Goal: Obtain resource: Obtain resource

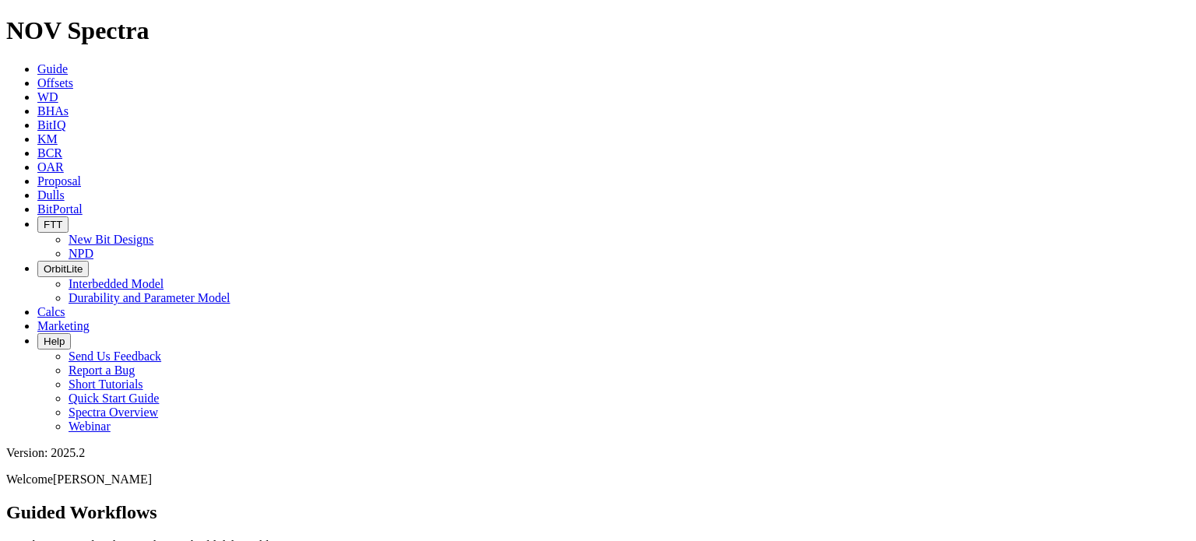
click at [37, 76] on icon at bounding box center [37, 82] width 0 height 13
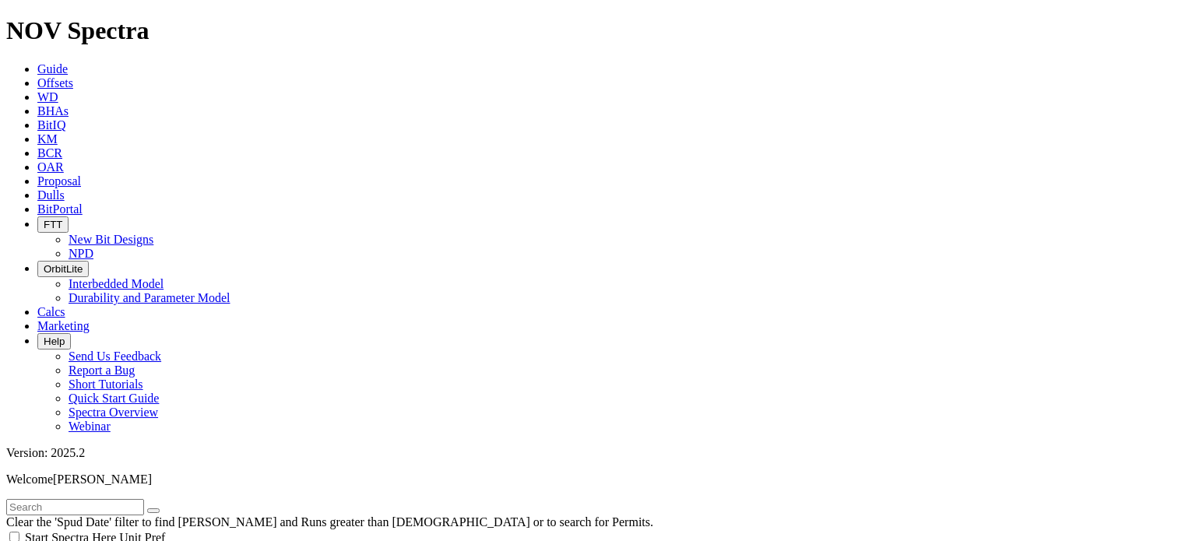
drag, startPoint x: 111, startPoint y: 451, endPoint x: 121, endPoint y: 423, distance: 29.3
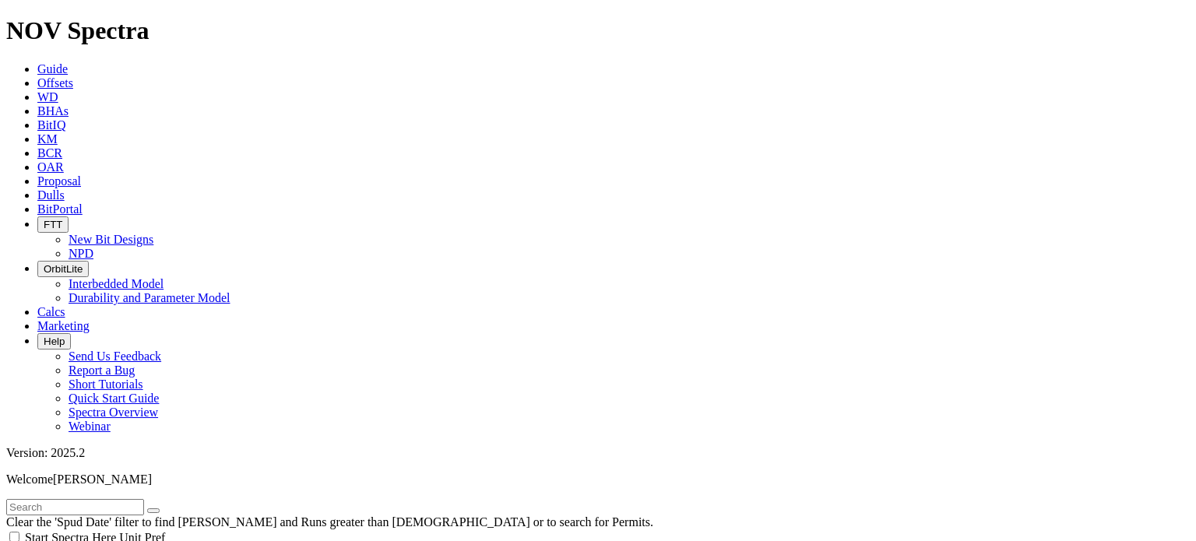
type input "[DATE]"
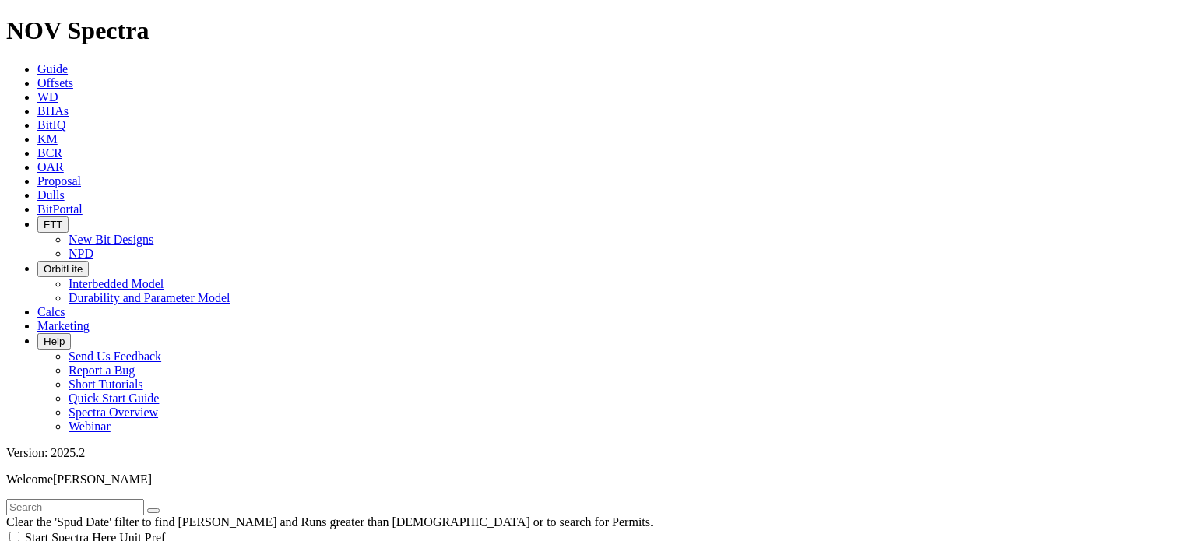
checkbox input "false"
